Goal: Information Seeking & Learning: Learn about a topic

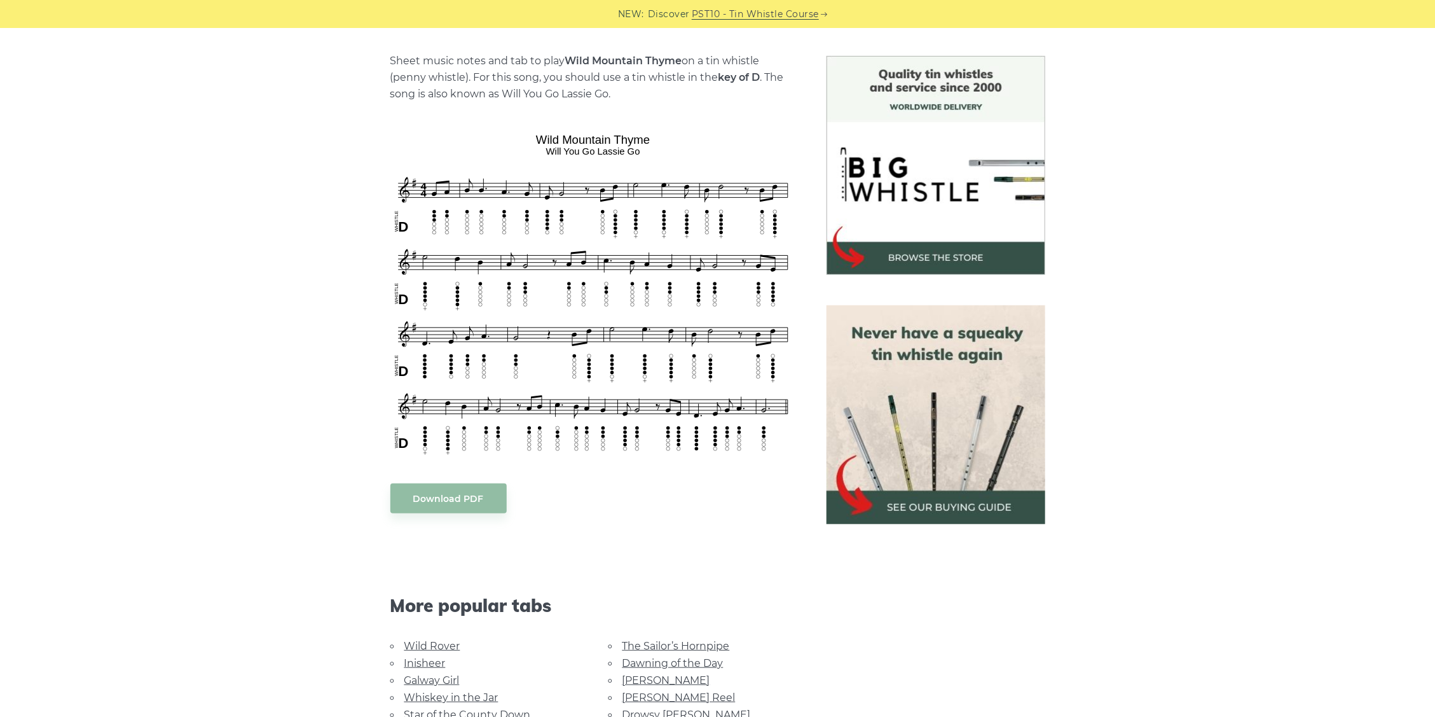
scroll to position [307, 0]
click at [444, 495] on body "NEW: Discover PST10 - Tin Whistle Course Lessons Fingering Charts Tabs & Notes …" at bounding box center [717, 685] width 1435 height 1984
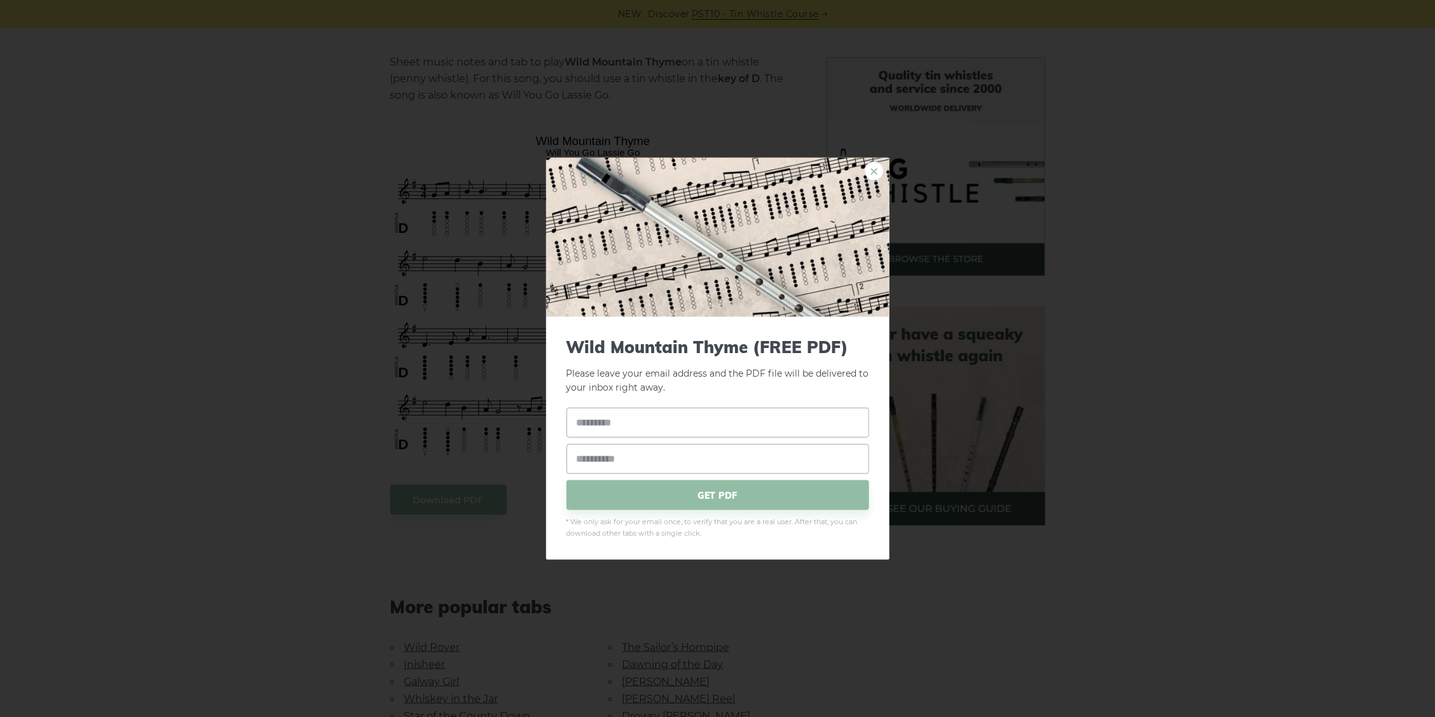
click at [878, 165] on link "×" at bounding box center [874, 170] width 19 height 19
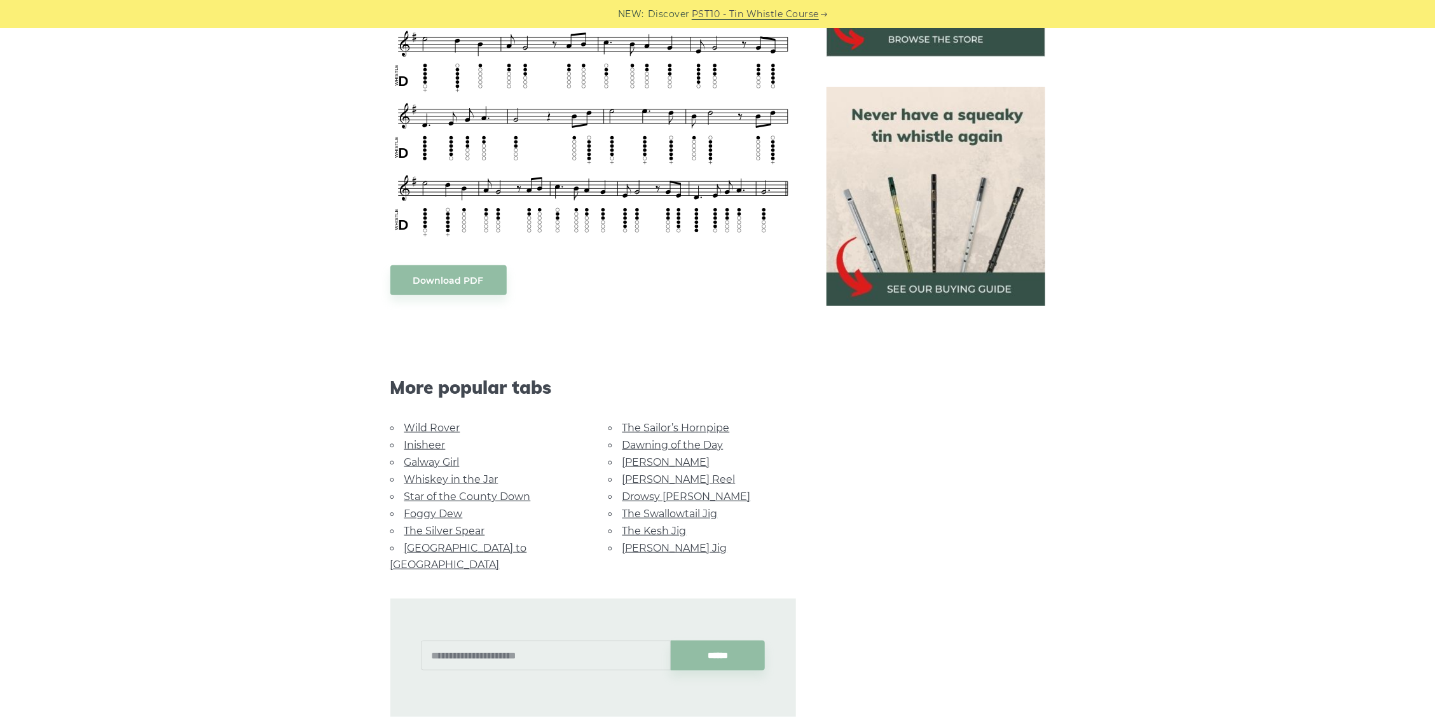
scroll to position [528, 0]
click at [434, 431] on link "Wild Rover" at bounding box center [432, 426] width 56 height 12
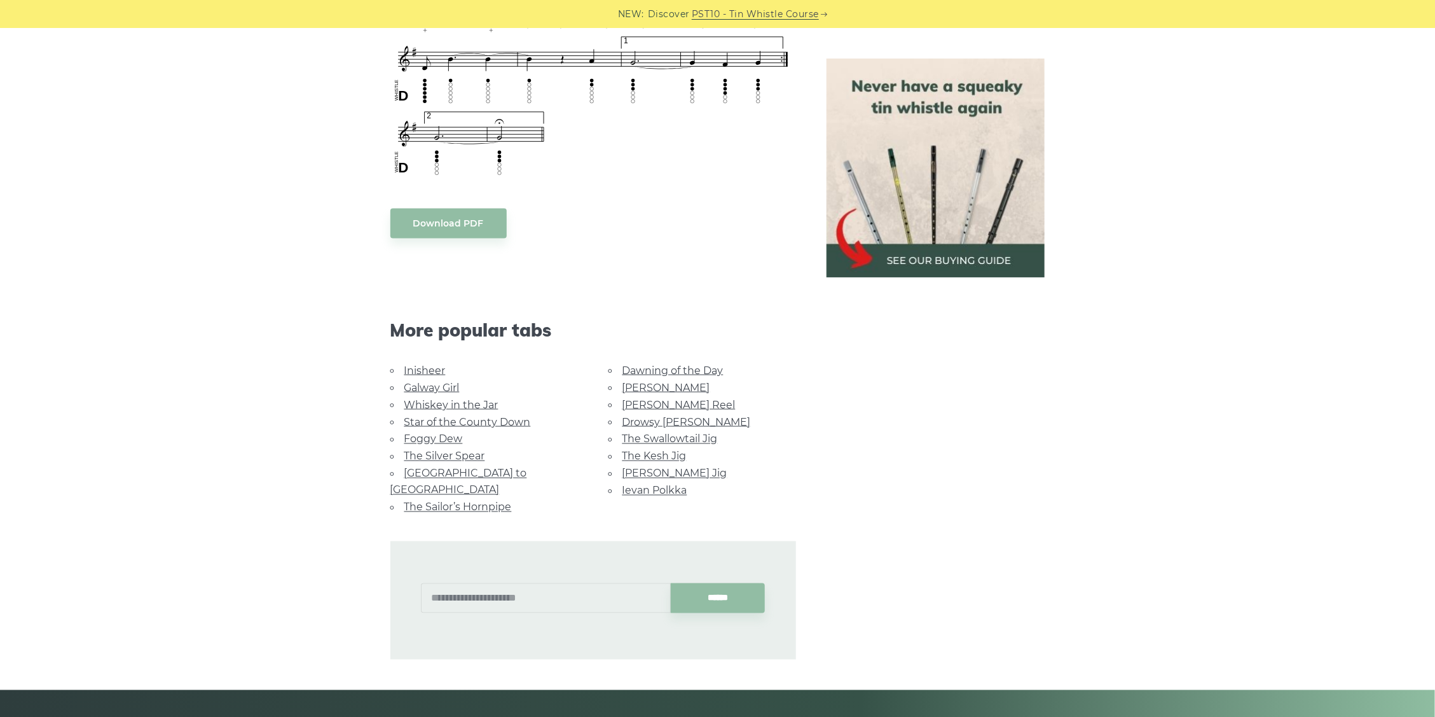
scroll to position [1048, 0]
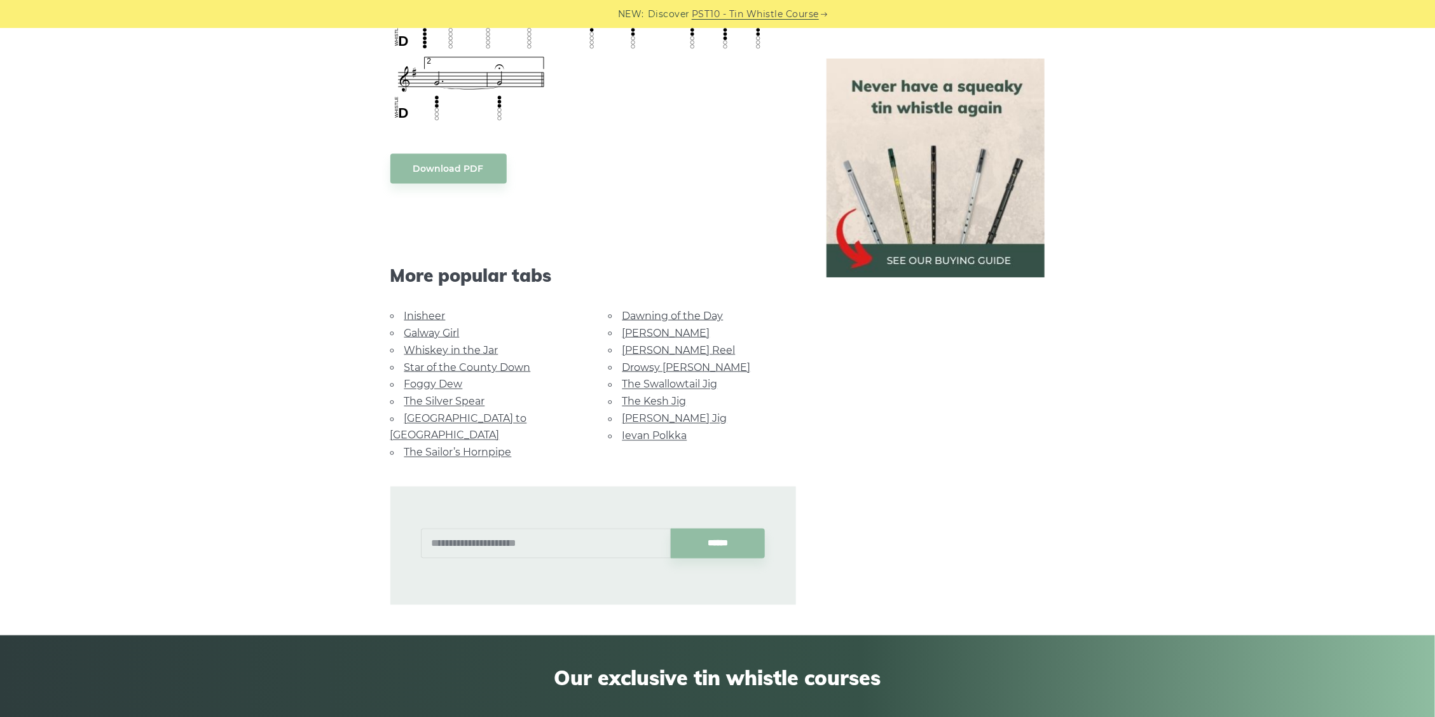
click at [448, 331] on link "Galway Girl" at bounding box center [431, 333] width 55 height 12
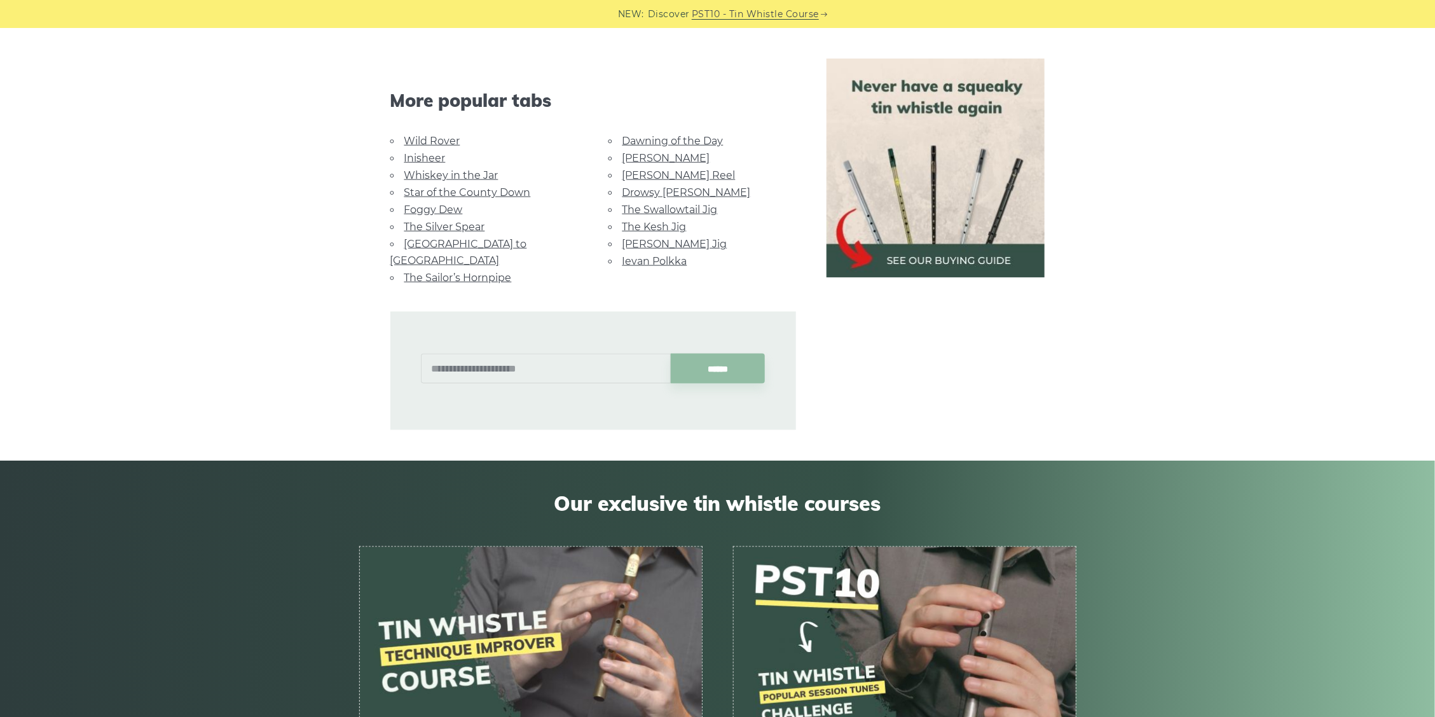
scroll to position [888, 0]
